Goal: Transaction & Acquisition: Purchase product/service

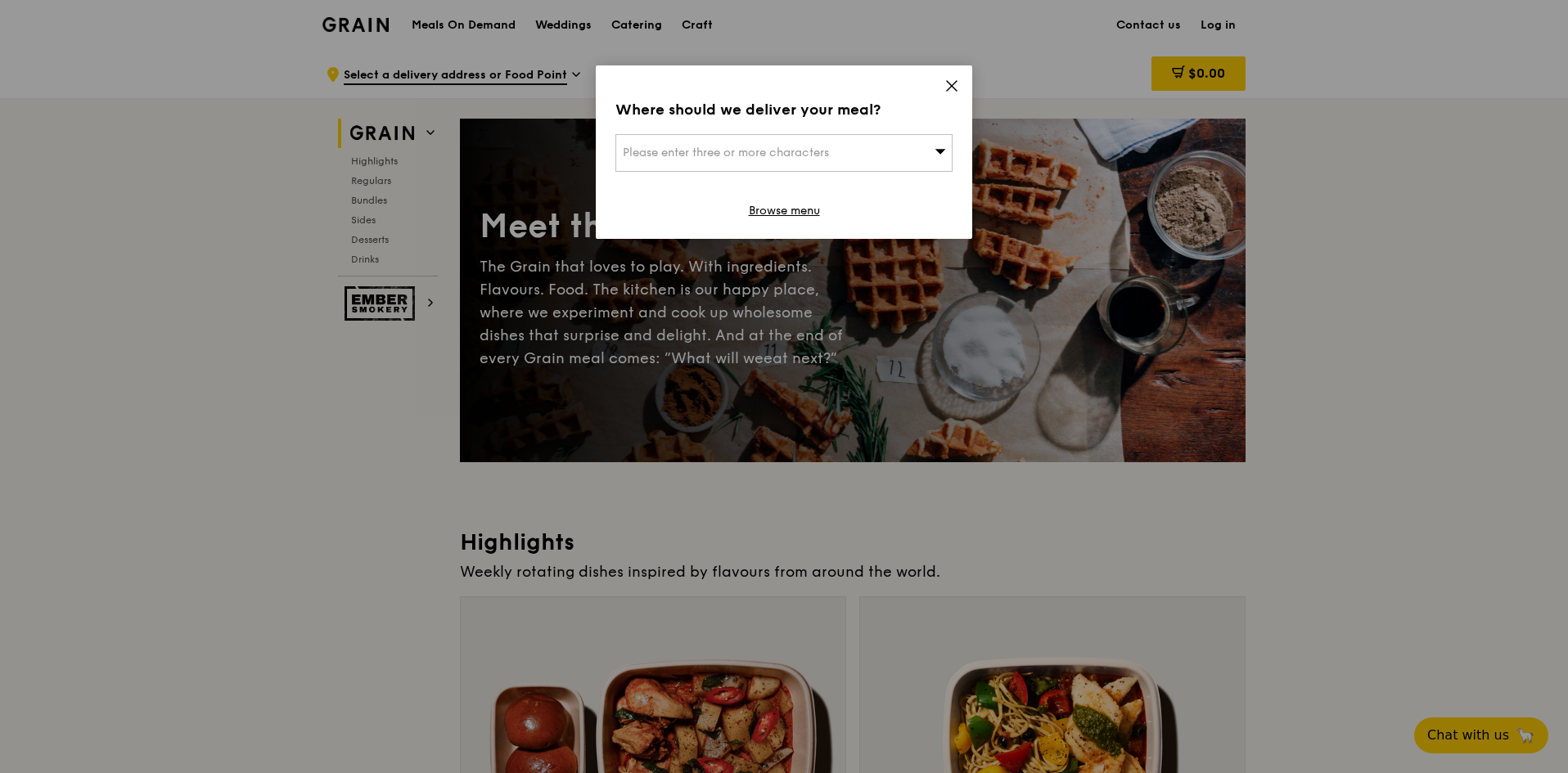
click at [950, 81] on icon at bounding box center [951, 86] width 15 height 15
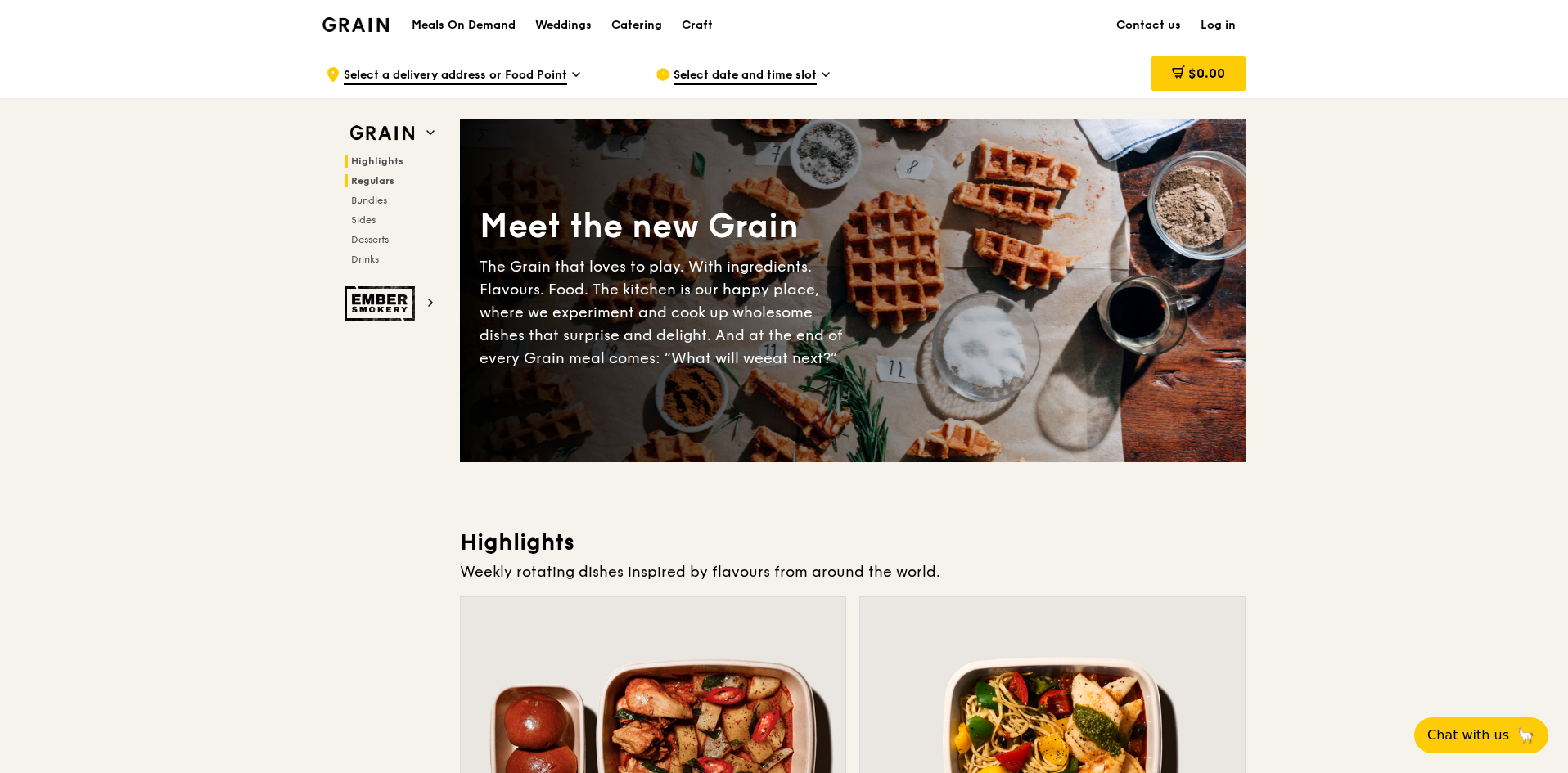
click at [379, 183] on span "Regulars" at bounding box center [372, 181] width 43 height 12
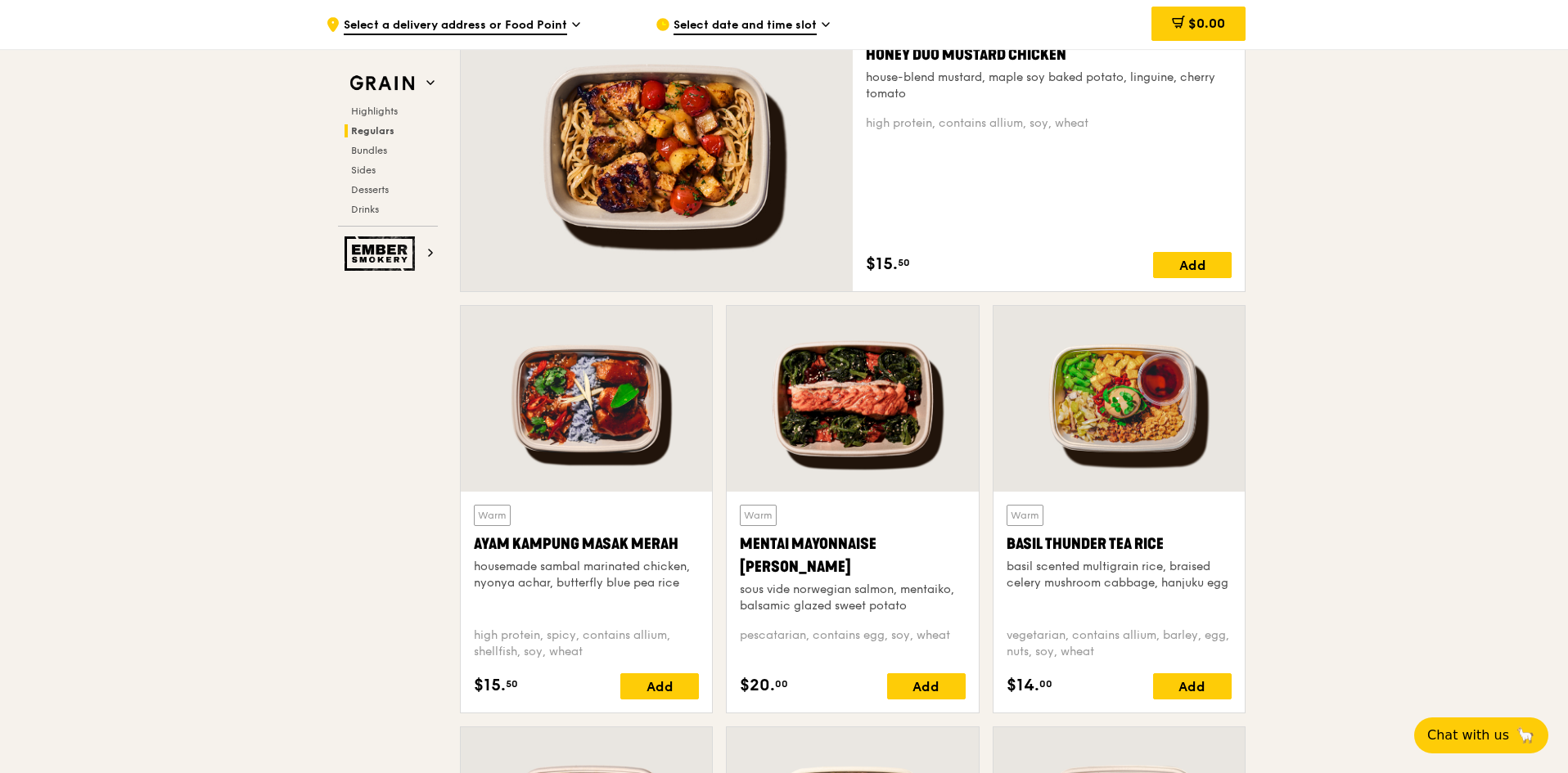
scroll to position [995, 0]
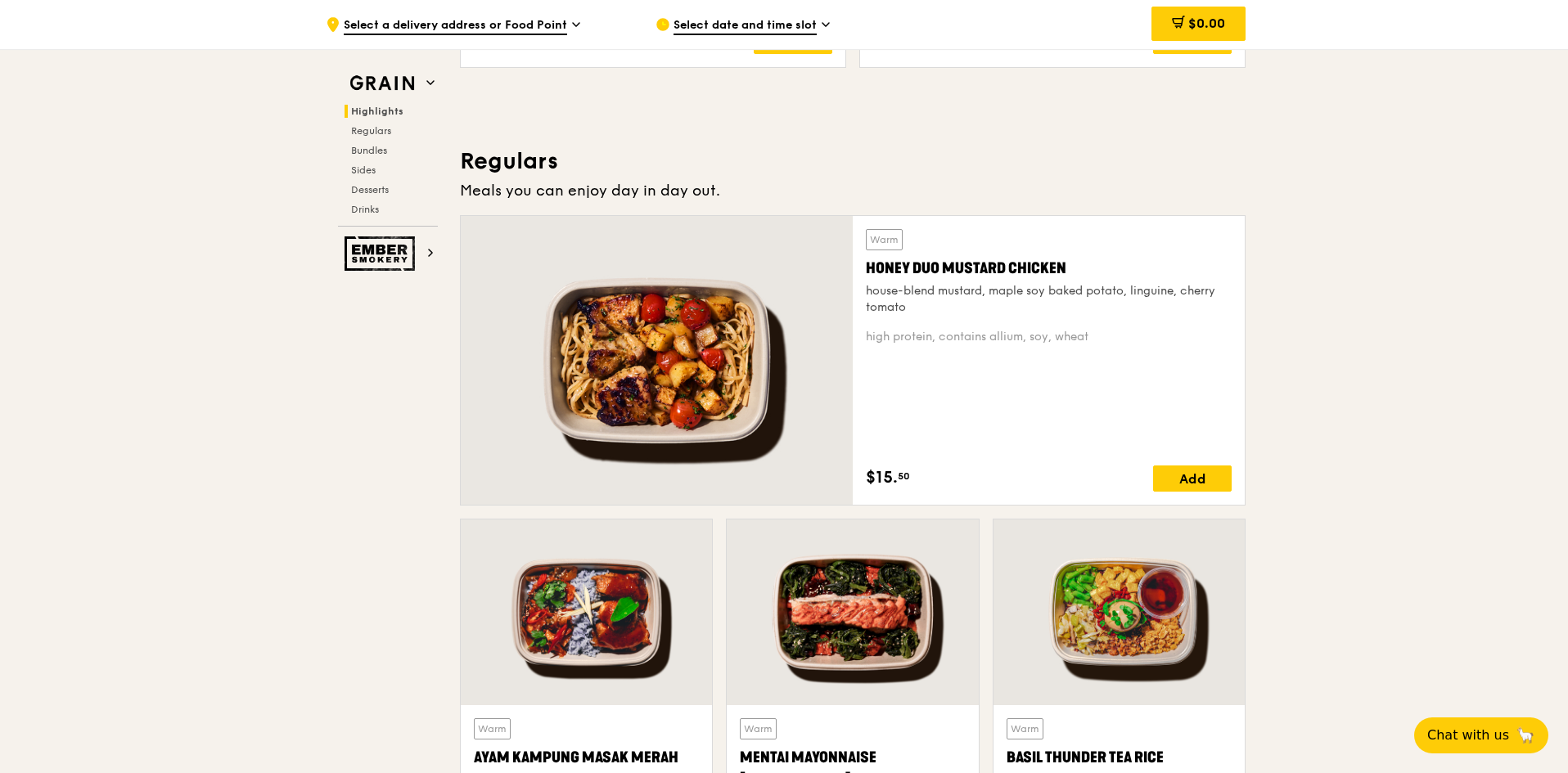
click at [414, 16] on div ".cls-1 { fill: none; stroke: #fff; stroke-linecap: round; stroke-linejoin: roun…" at bounding box center [477, 25] width 303 height 49
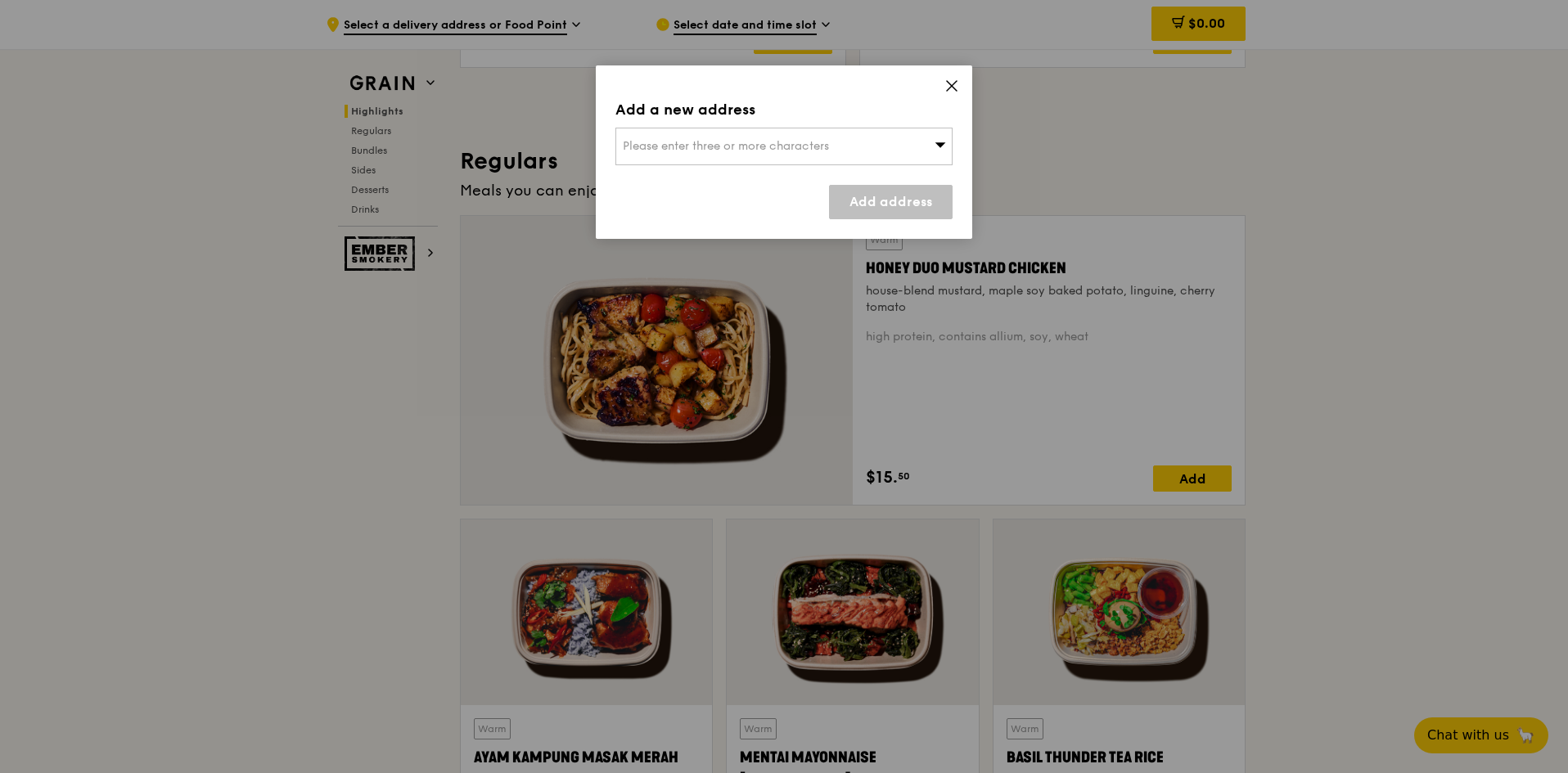
click at [926, 154] on div "Please enter three or more characters" at bounding box center [783, 146] width 337 height 37
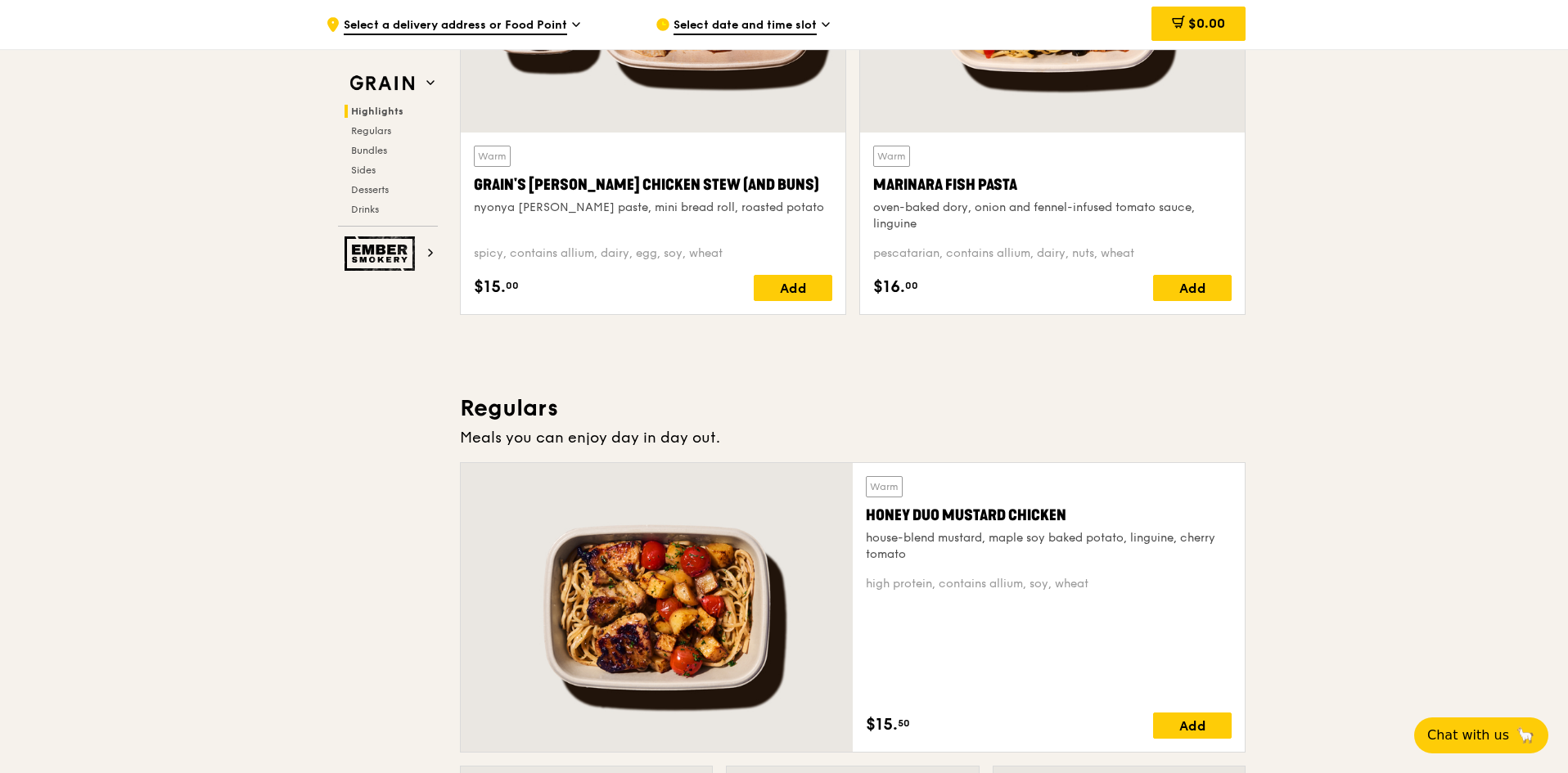
scroll to position [586, 0]
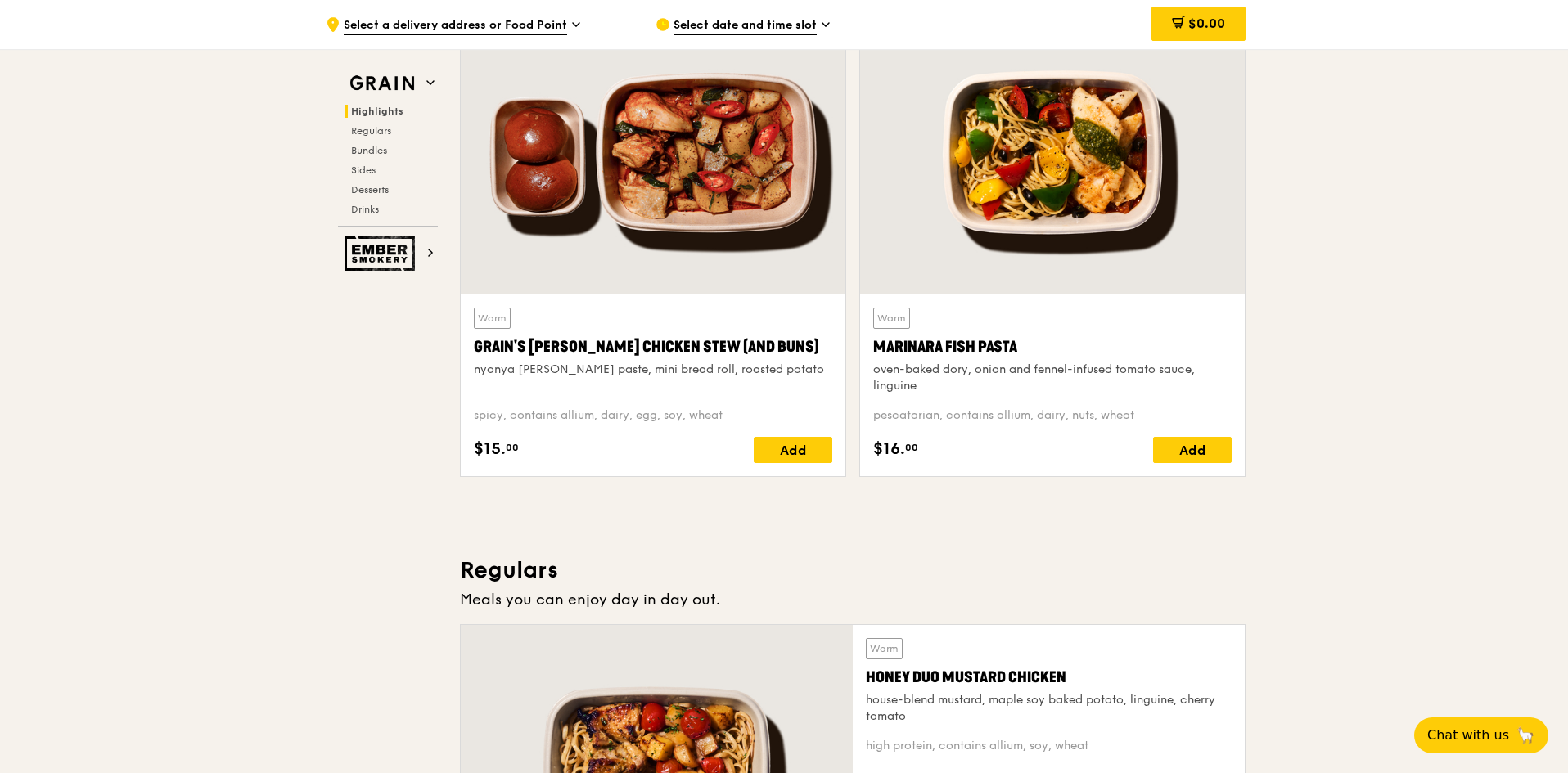
click at [791, 26] on span "Select date and time slot" at bounding box center [745, 26] width 143 height 18
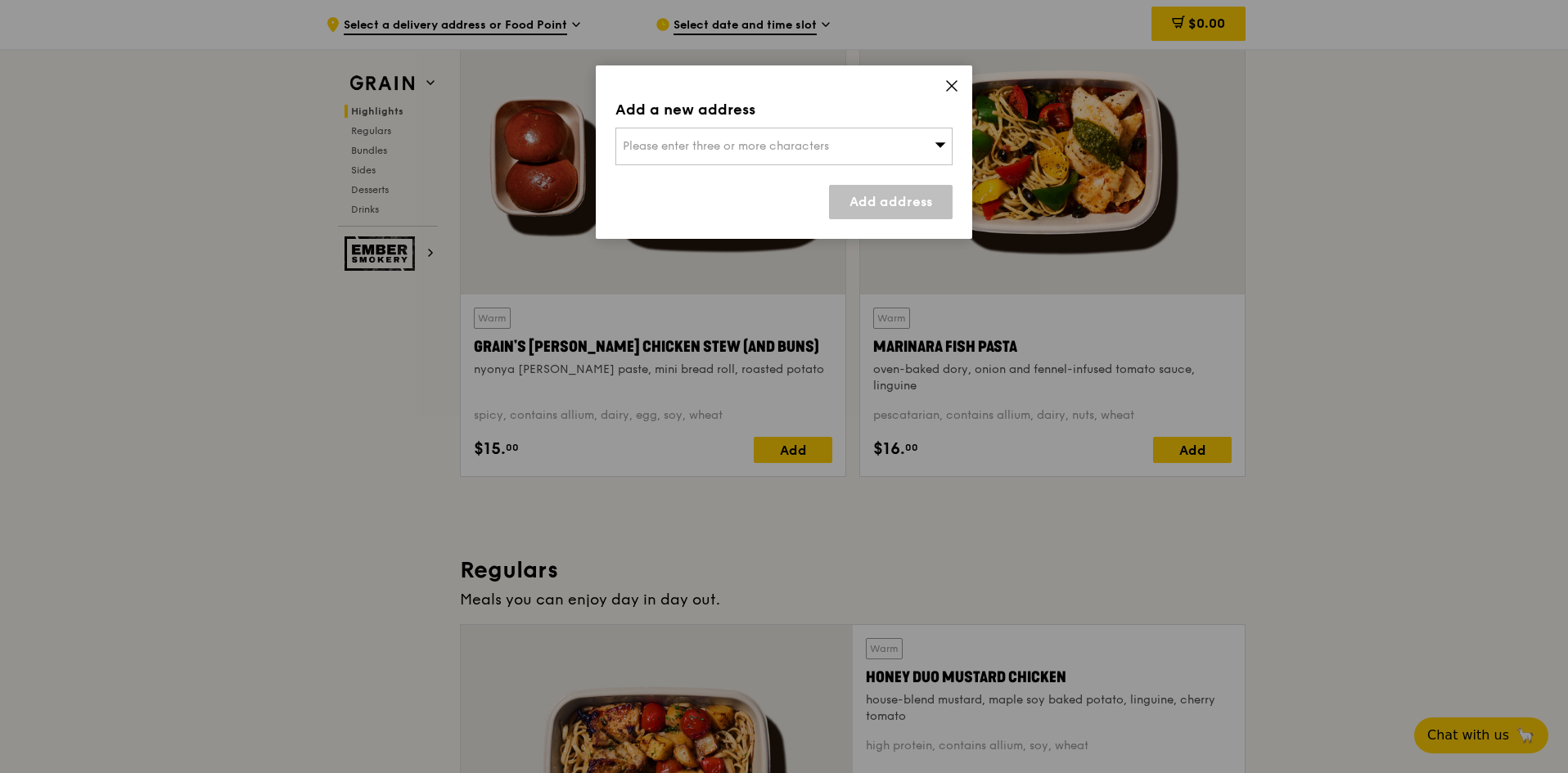
click at [933, 139] on div "Please enter three or more characters" at bounding box center [783, 146] width 337 height 37
click at [817, 153] on input "search" at bounding box center [783, 146] width 335 height 36
click at [816, 151] on input "search" at bounding box center [783, 146] width 335 height 36
paste input "2 Serangoon North Ave 5, #05-03, Singapore 554911"
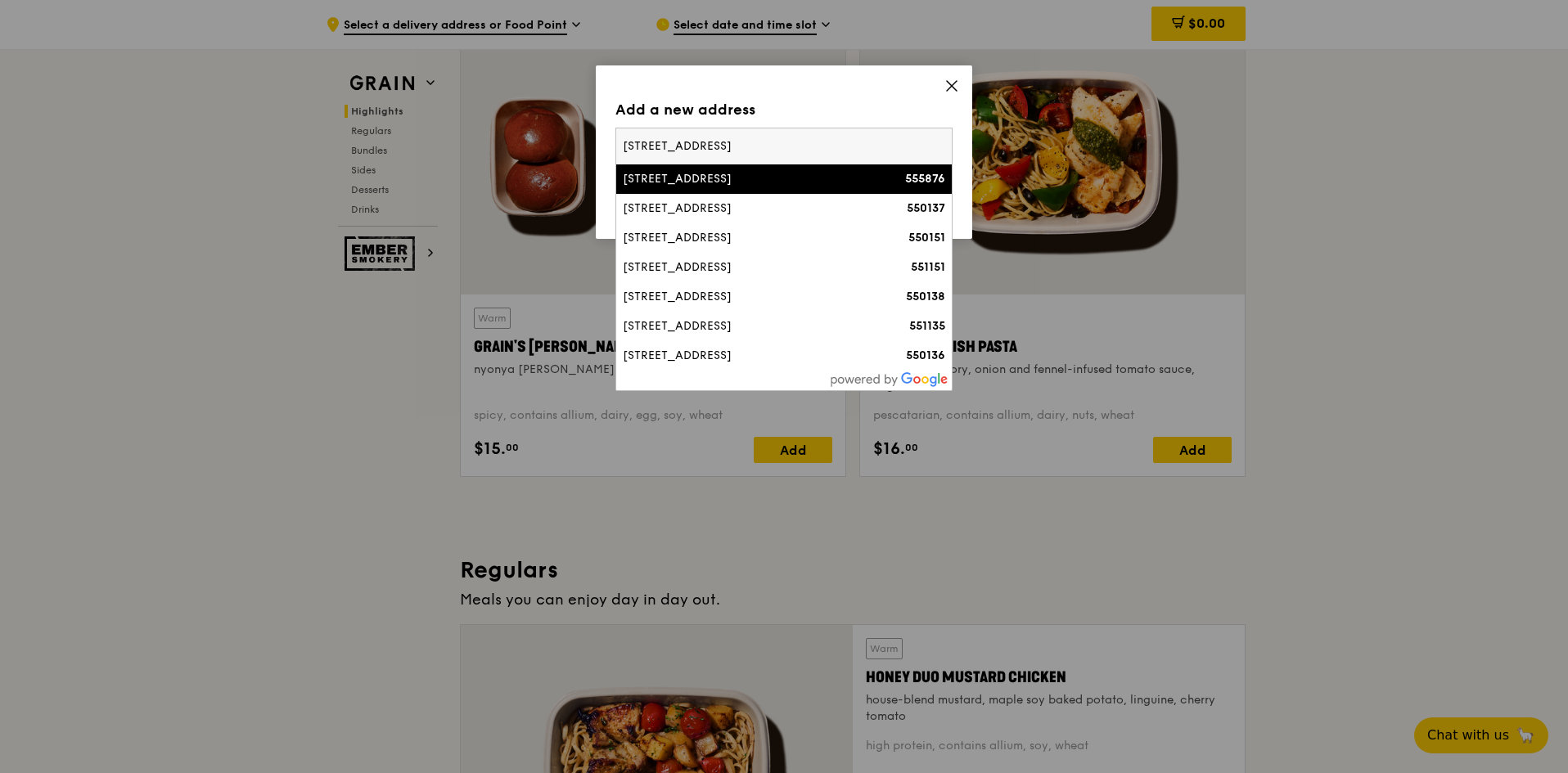
type input "2 Serangoon North Ave 5, #05-03, Singapore 554911"
click at [798, 184] on div "2 Serangoon North Avenue 2" at bounding box center [743, 179] width 242 height 16
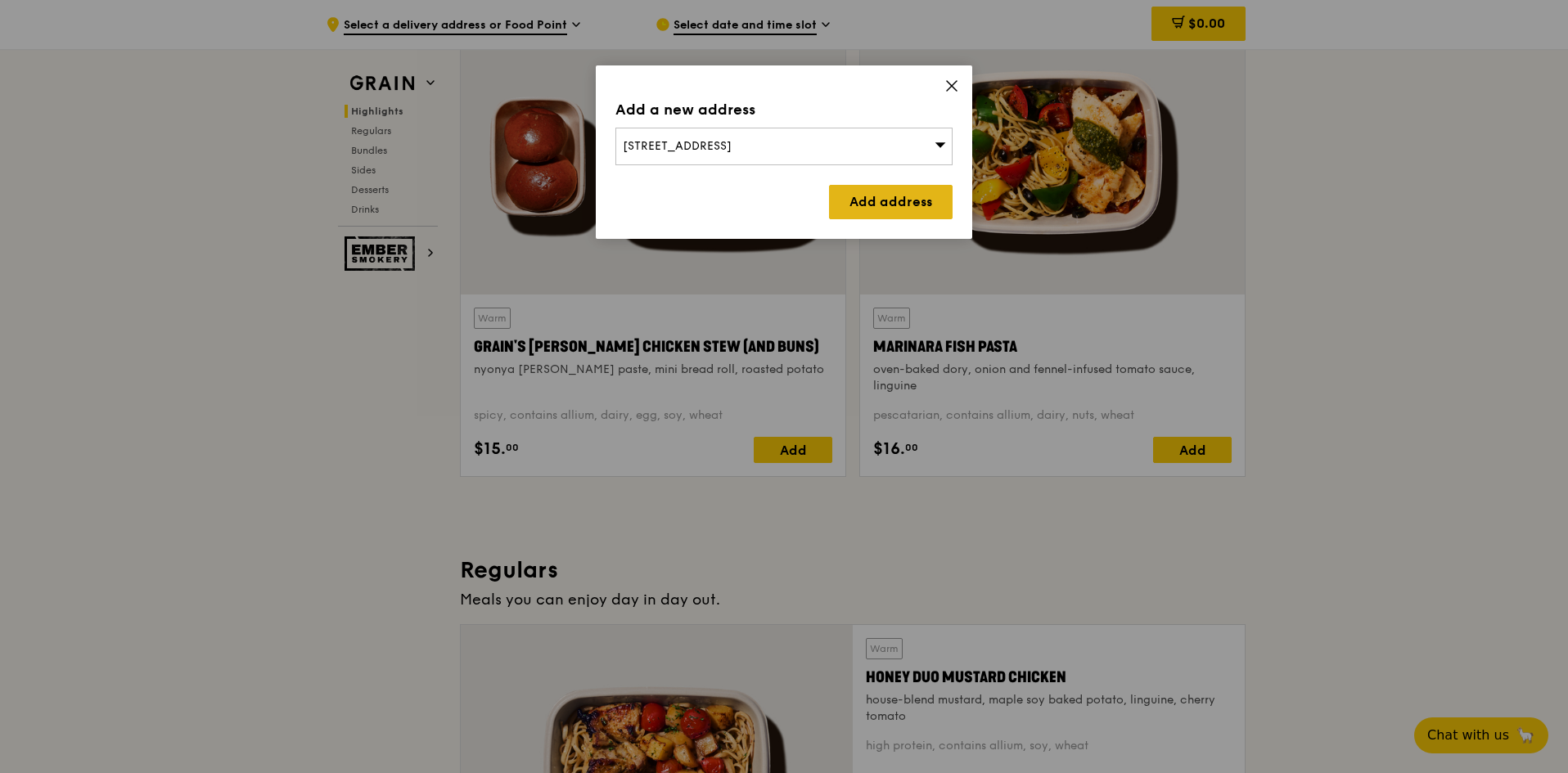
click at [904, 204] on link "Add address" at bounding box center [890, 202] width 123 height 35
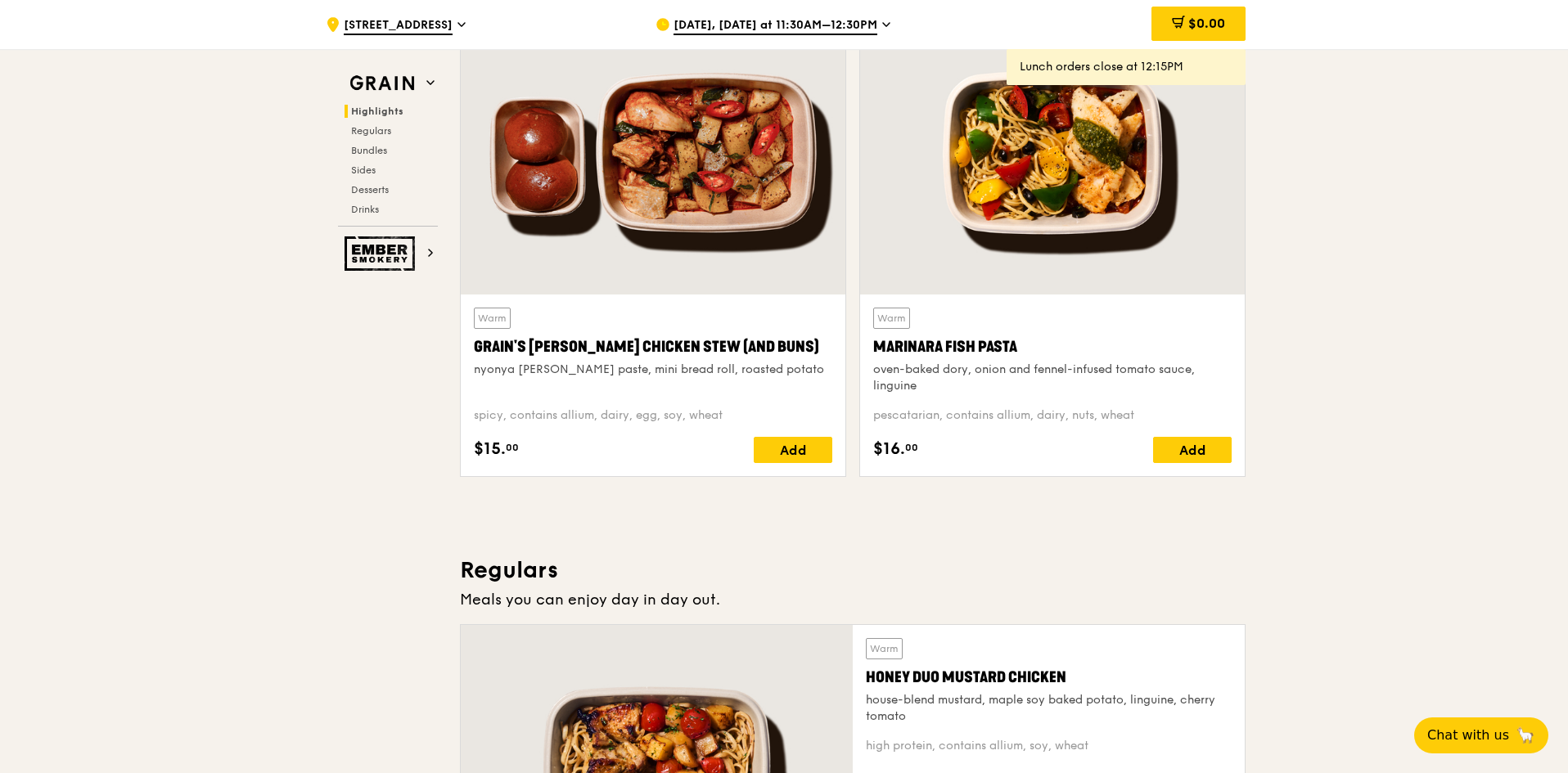
click at [787, 34] on span "Sep 8, Today at 11:30AM–12:30PM" at bounding box center [775, 26] width 204 height 18
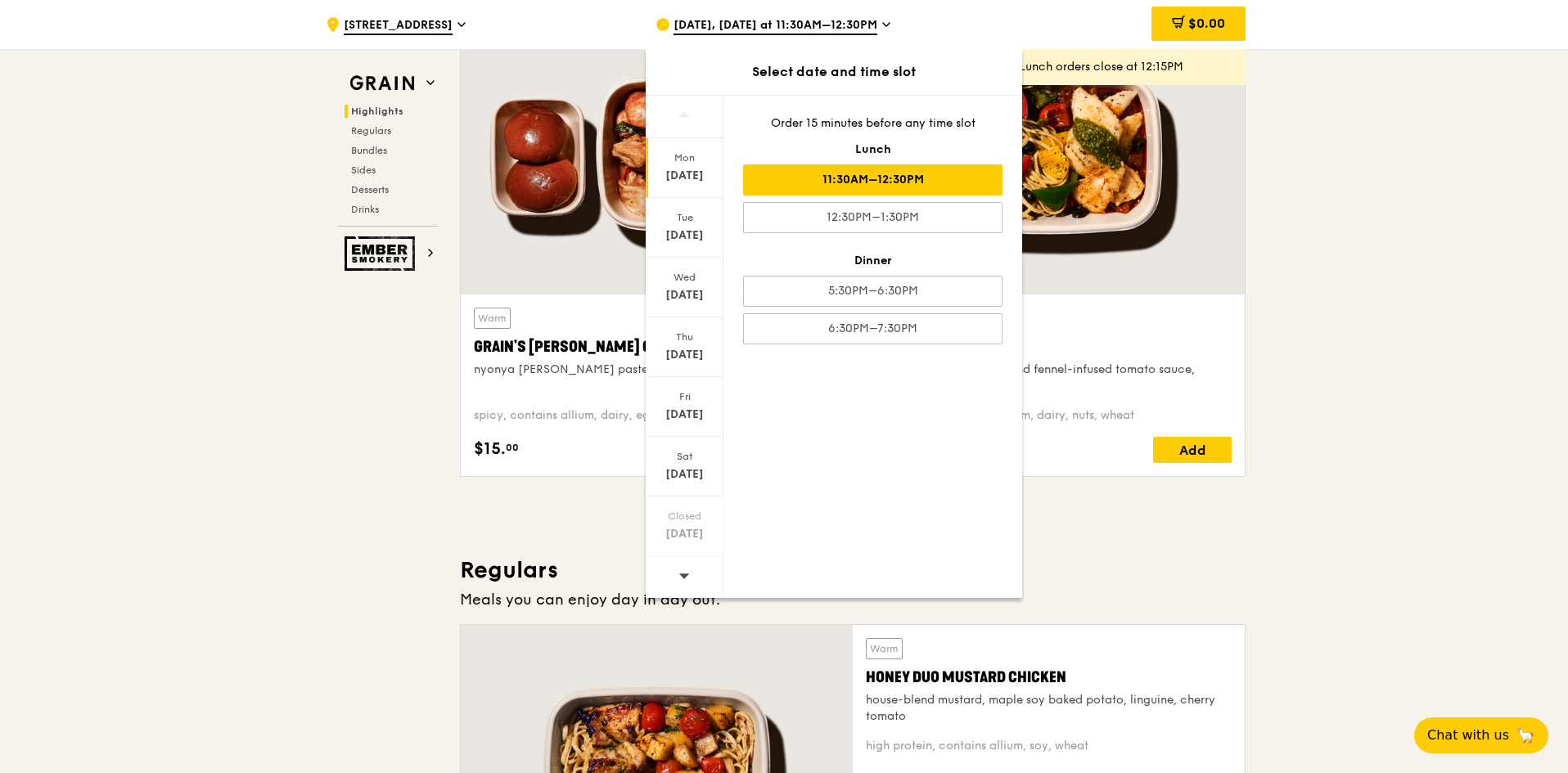
click at [683, 575] on icon at bounding box center [684, 576] width 11 height 5
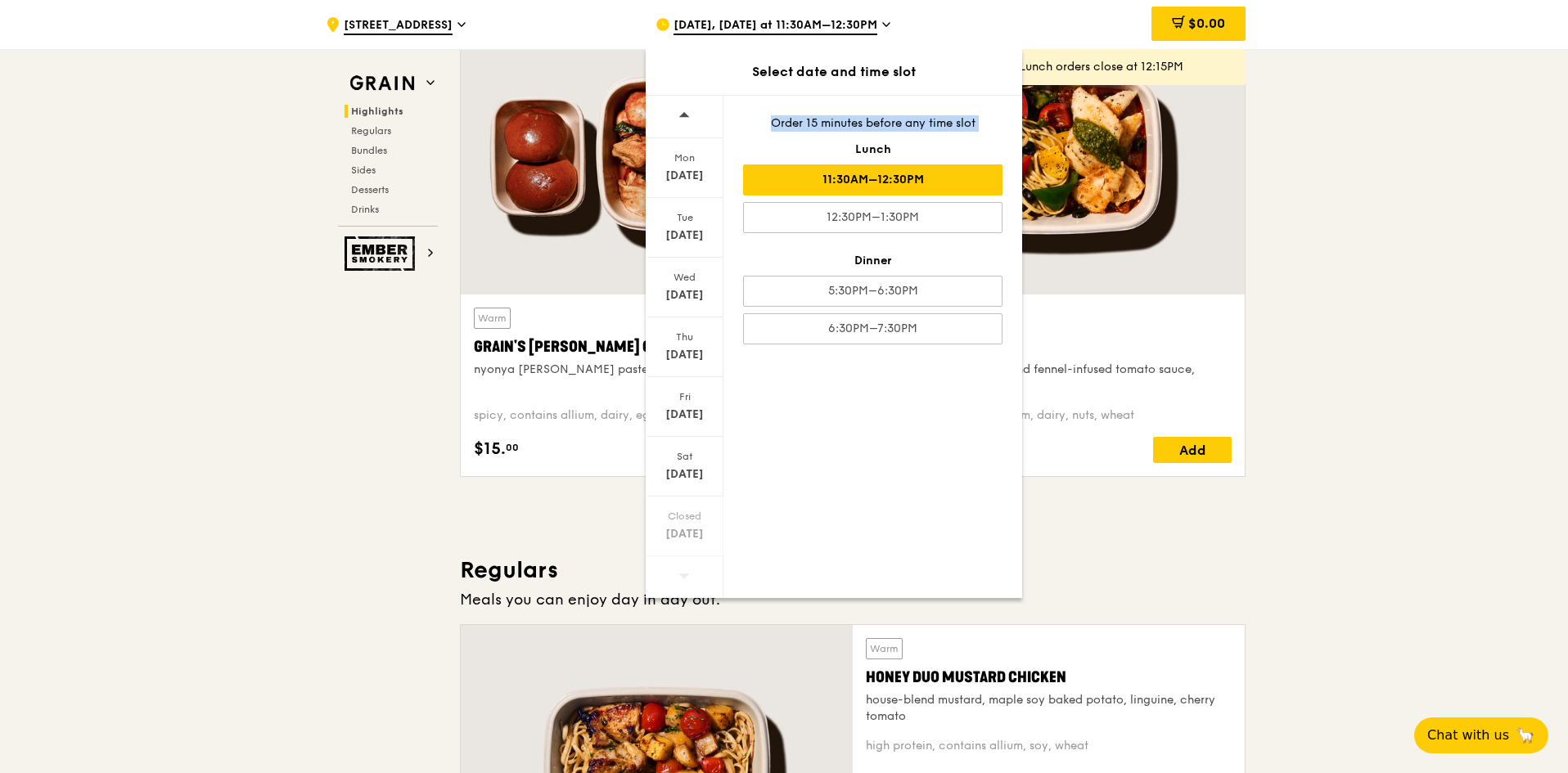
click at [683, 575] on icon at bounding box center [684, 576] width 11 height 5
click at [692, 230] on div "Sep 16" at bounding box center [684, 236] width 73 height 16
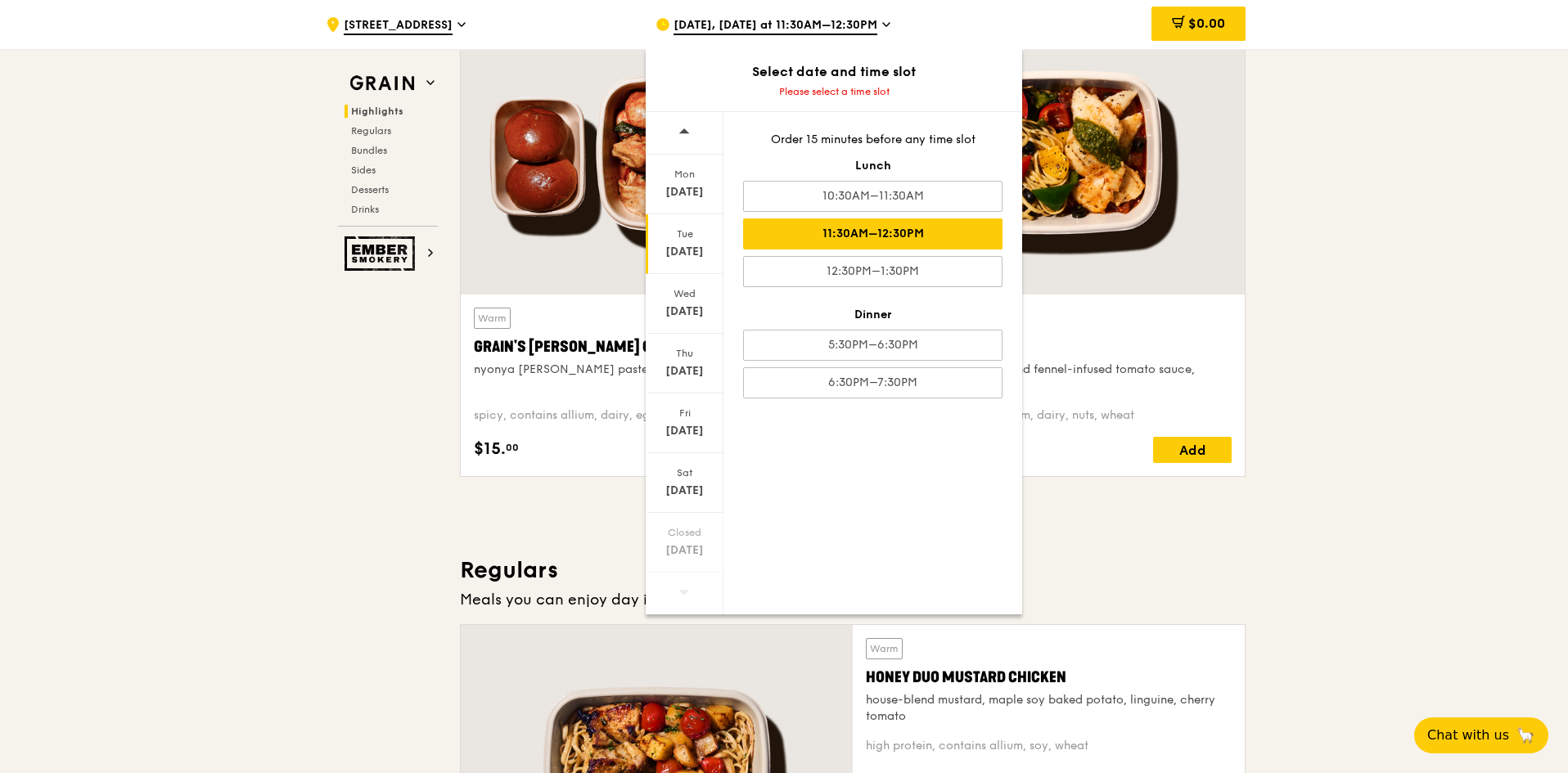
click at [948, 237] on div "11:30AM–12:30PM" at bounding box center [873, 234] width 260 height 31
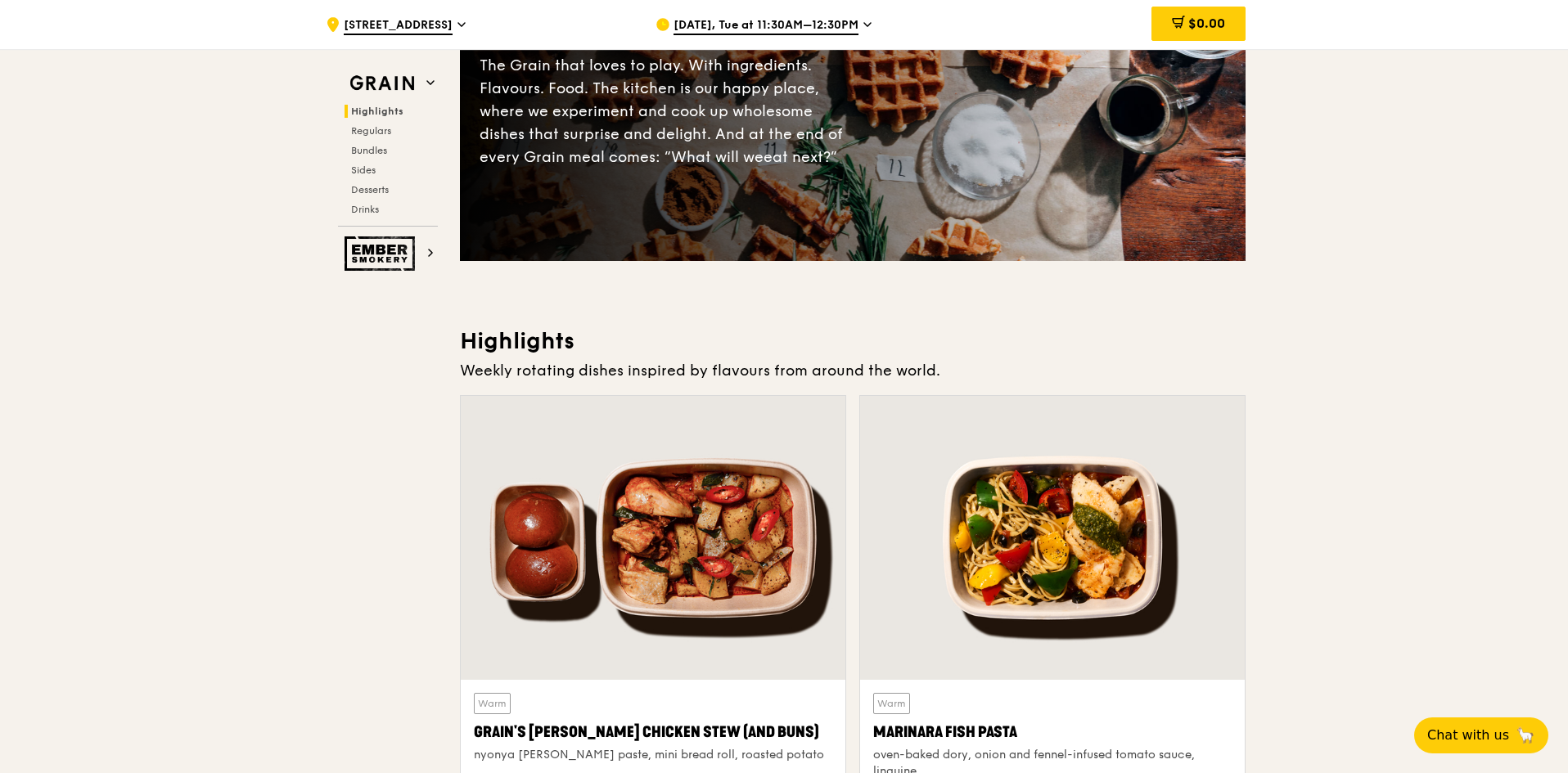
scroll to position [0, 0]
